Goal: Find specific page/section: Find specific page/section

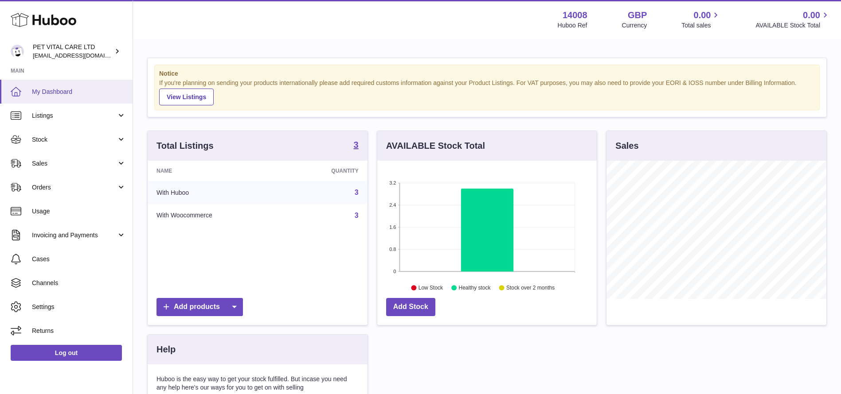
scroll to position [138, 219]
click at [70, 168] on link "Sales" at bounding box center [66, 164] width 132 height 24
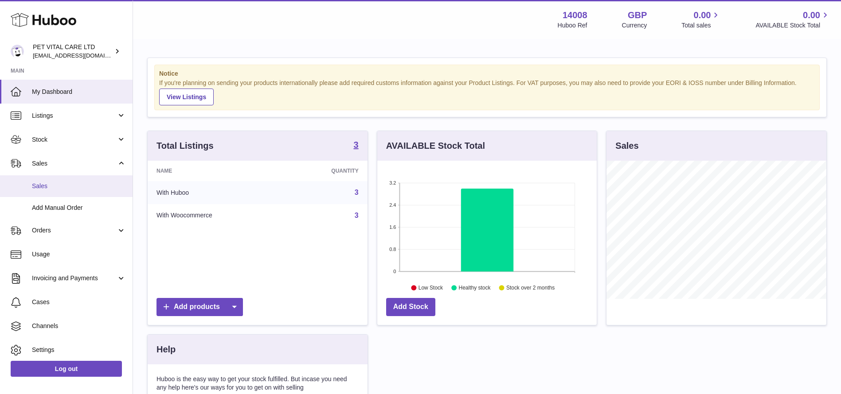
click at [46, 184] on span "Sales" at bounding box center [79, 186] width 94 height 8
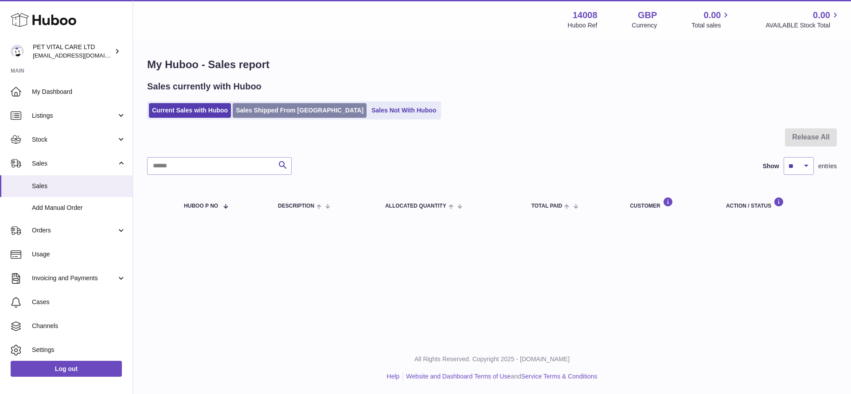
click at [242, 116] on link "Sales Shipped From [GEOGRAPHIC_DATA]" at bounding box center [300, 110] width 134 height 15
click at [293, 109] on link "Sales Shipped From [GEOGRAPHIC_DATA]" at bounding box center [300, 110] width 134 height 15
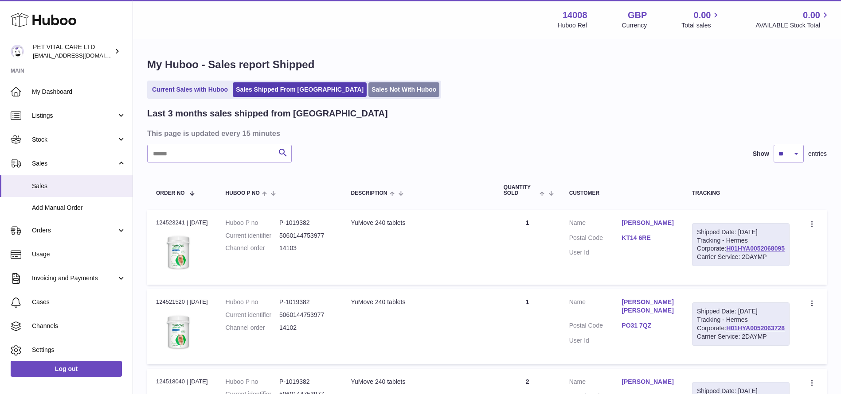
click at [368, 85] on link "Sales Not With Huboo" at bounding box center [403, 89] width 71 height 15
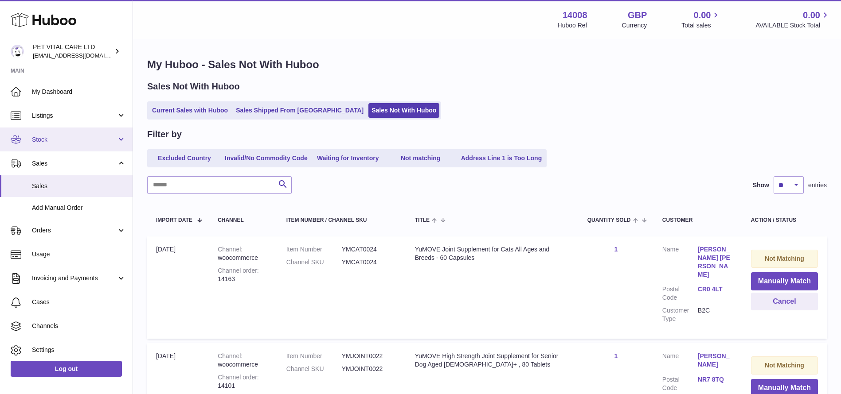
click at [64, 139] on span "Stock" at bounding box center [74, 140] width 85 height 8
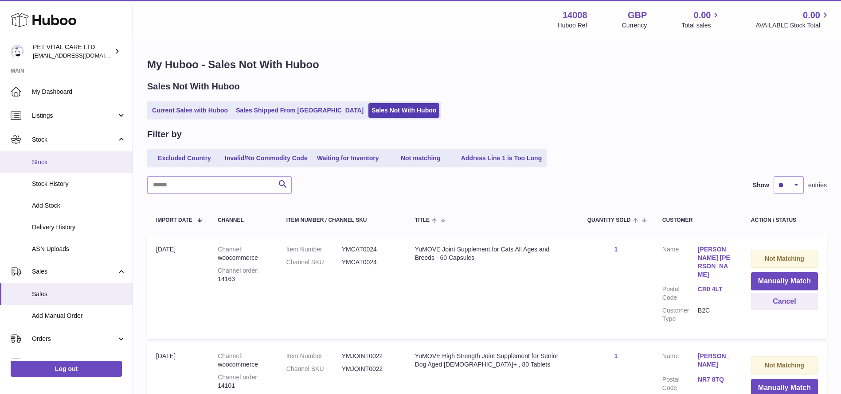
click at [41, 166] on span "Stock" at bounding box center [79, 162] width 94 height 8
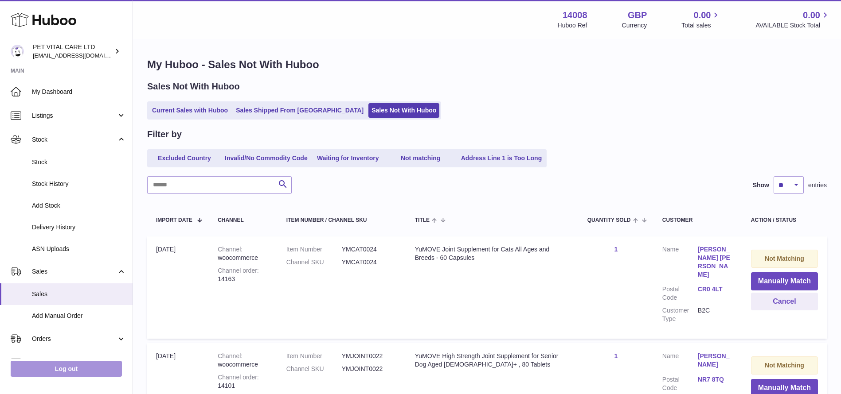
click at [81, 370] on link "Log out" at bounding box center [66, 369] width 111 height 16
